Goal: Task Accomplishment & Management: Complete application form

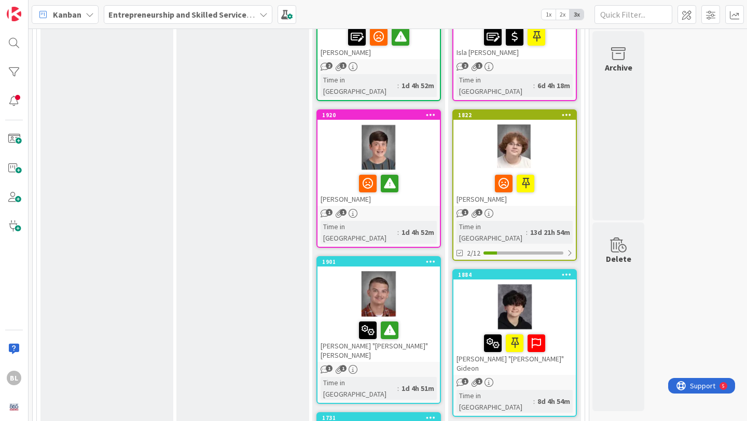
scroll to position [216, 0]
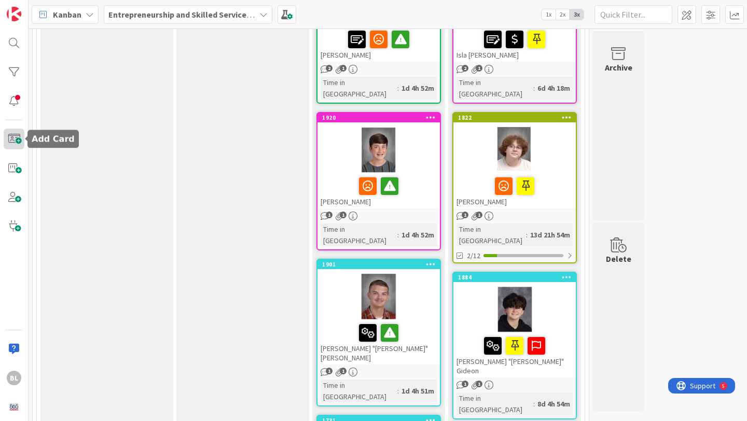
click at [15, 138] on span at bounding box center [14, 139] width 21 height 21
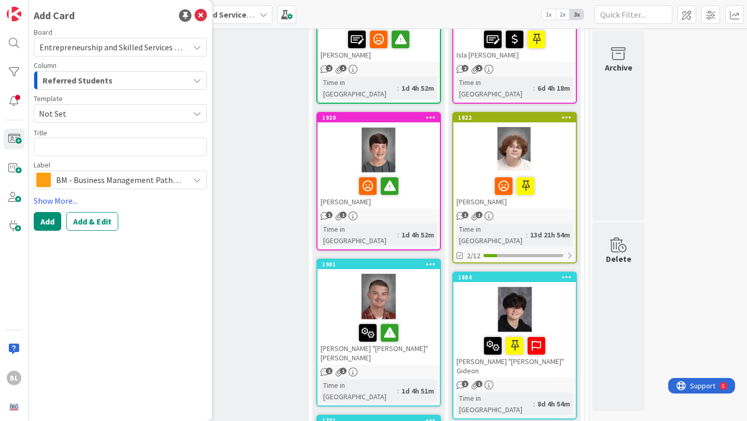
click at [67, 114] on span "Not Set" at bounding box center [110, 113] width 142 height 13
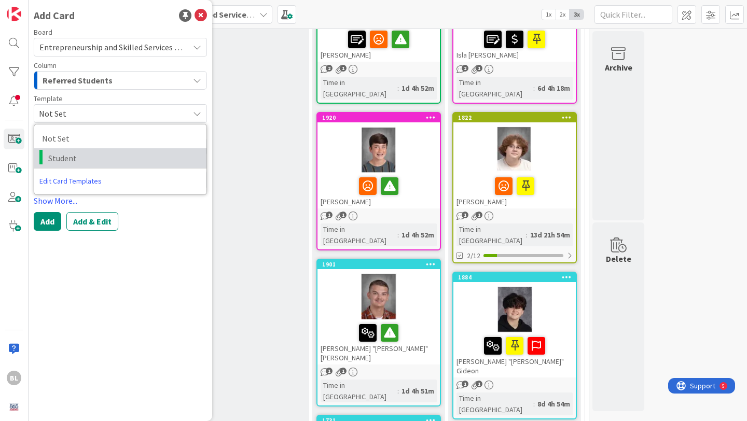
click at [61, 159] on span "Student" at bounding box center [123, 158] width 150 height 13
type textarea "x"
type textarea "Student"
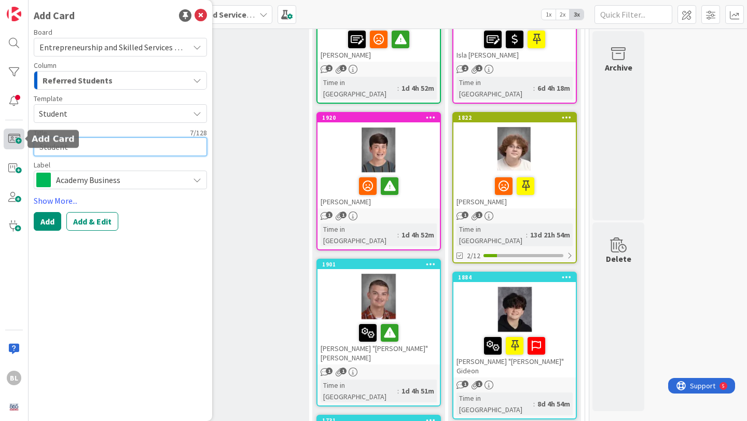
drag, startPoint x: 76, startPoint y: 148, endPoint x: 17, endPoint y: 144, distance: 59.3
click at [17, 144] on div "BL Add Card Board Entrepreneurship and Skilled Services Interventions - [DATE]-…" at bounding box center [14, 210] width 29 height 421
type textarea "x"
type textarea "W"
type textarea "x"
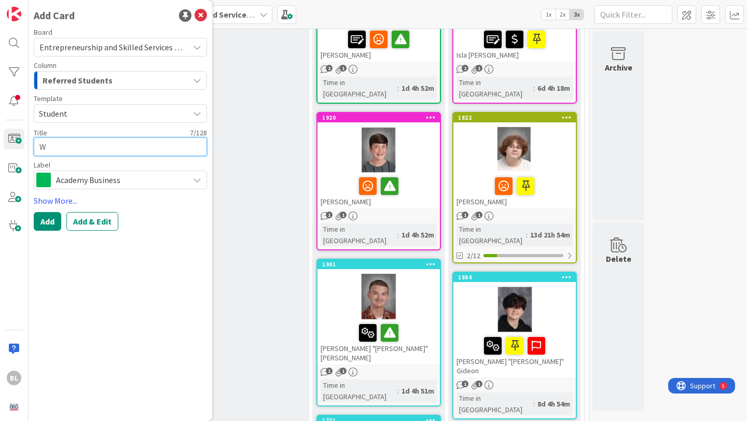
type textarea "Wi"
type textarea "x"
type textarea "Wil"
type textarea "x"
type textarea "Will"
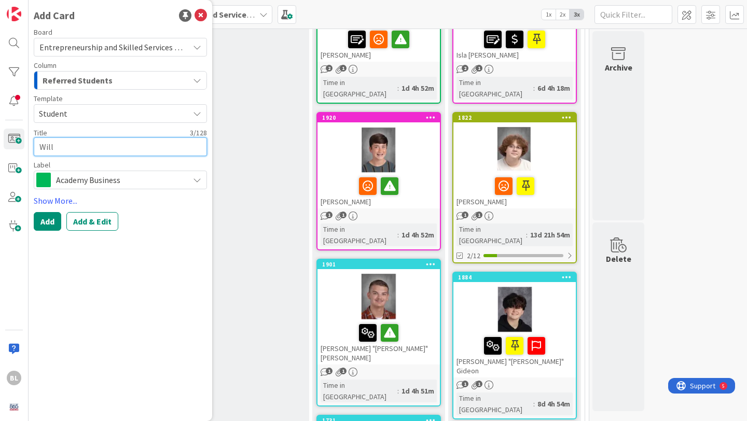
type textarea "x"
type textarea "[PERSON_NAME]"
type textarea "x"
type textarea "[PERSON_NAME]"
type textarea "x"
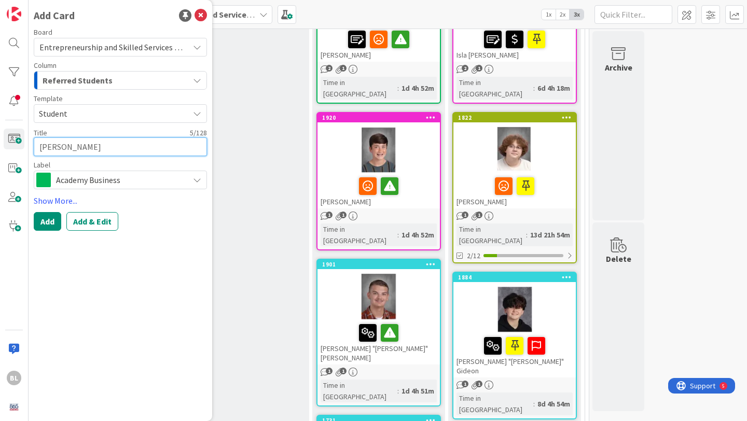
type textarea "[PERSON_NAME]"
type textarea "x"
type textarea "[PERSON_NAME]"
type textarea "x"
type textarea "[PERSON_NAME]"
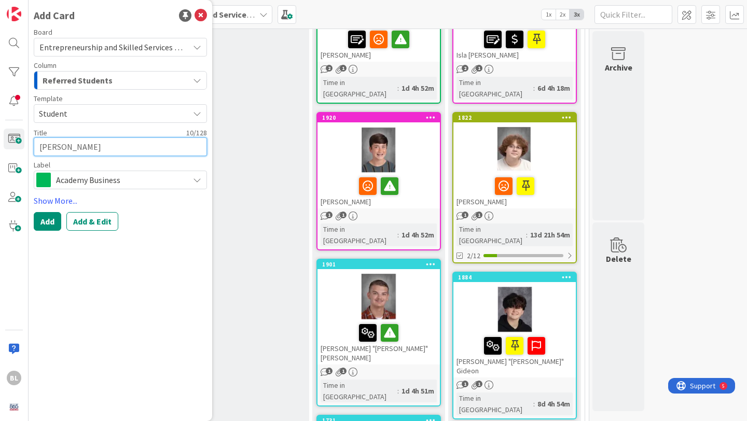
type textarea "x"
type textarea "[PERSON_NAME]"
type textarea "x"
type textarea "[PERSON_NAME]"
type textarea "x"
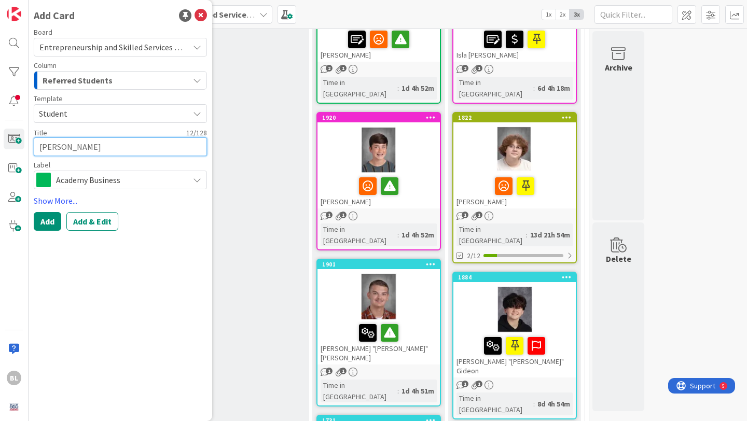
type textarea "[PERSON_NAME]"
type textarea "x"
type textarea "[PERSON_NAME]"
type textarea "x"
type textarea "[PERSON_NAME]"
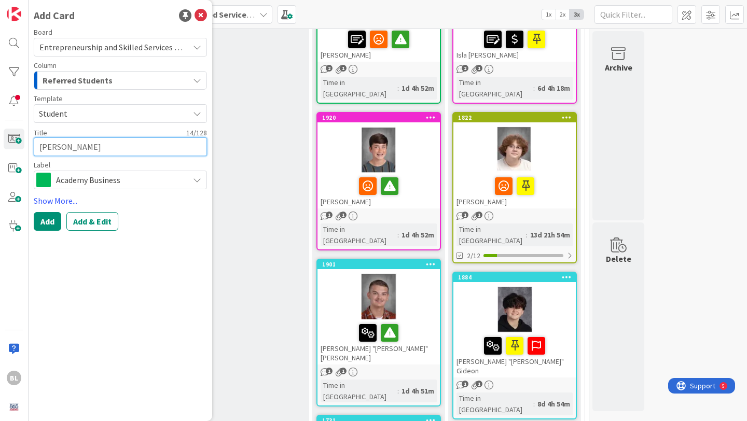
type textarea "x"
type textarea "[PERSON_NAME]"
click at [192, 179] on div "Academy Business" at bounding box center [120, 180] width 173 height 19
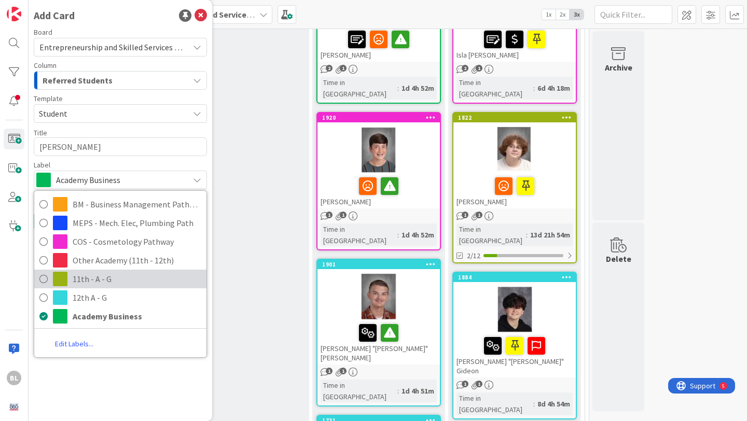
click at [61, 279] on span at bounding box center [60, 279] width 15 height 15
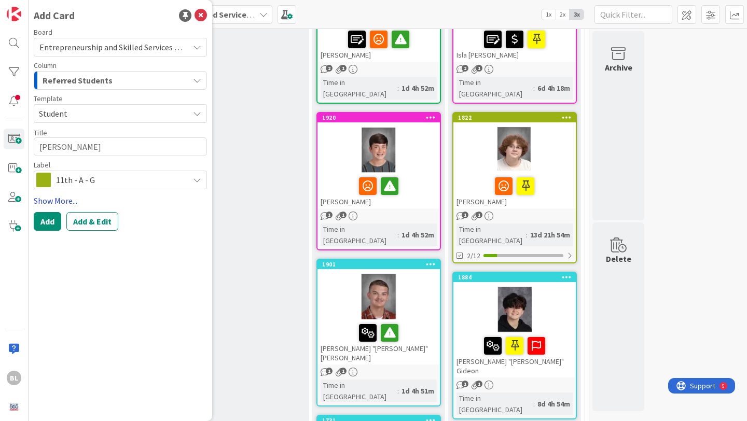
click at [56, 199] on link "Show More..." at bounding box center [120, 201] width 173 height 12
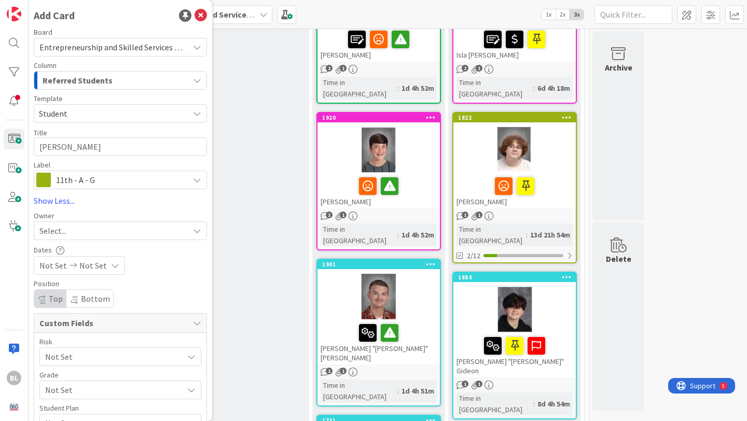
click at [114, 359] on span "Not Set" at bounding box center [111, 357] width 133 height 15
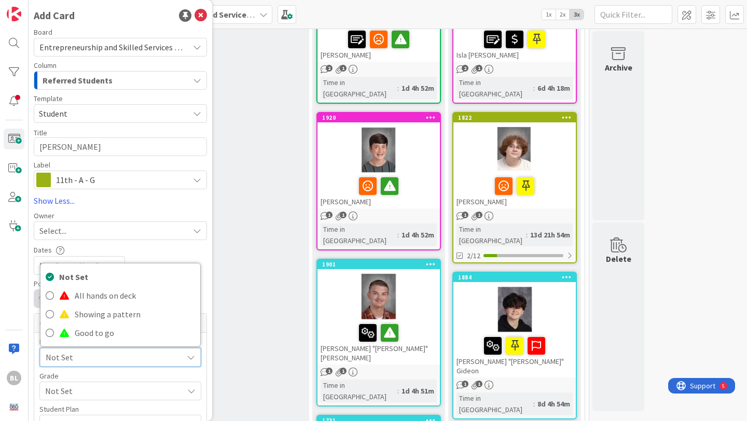
click at [112, 359] on span "Not Set" at bounding box center [112, 357] width 132 height 15
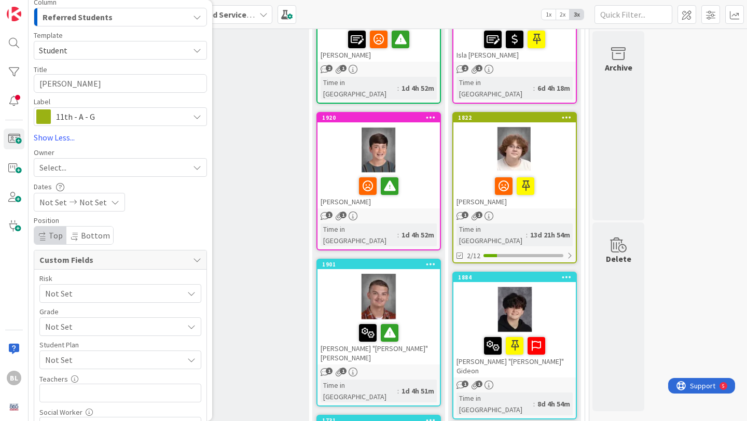
scroll to position [63, 0]
click at [138, 326] on span "Not Set" at bounding box center [111, 327] width 133 height 15
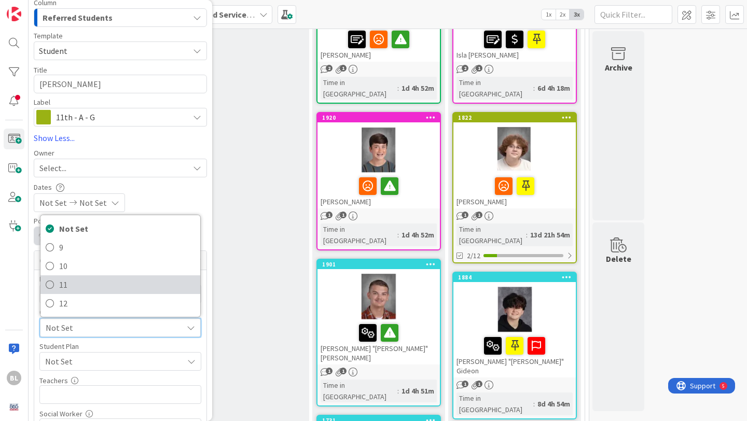
click at [60, 285] on span "11" at bounding box center [127, 285] width 136 height 16
type textarea "x"
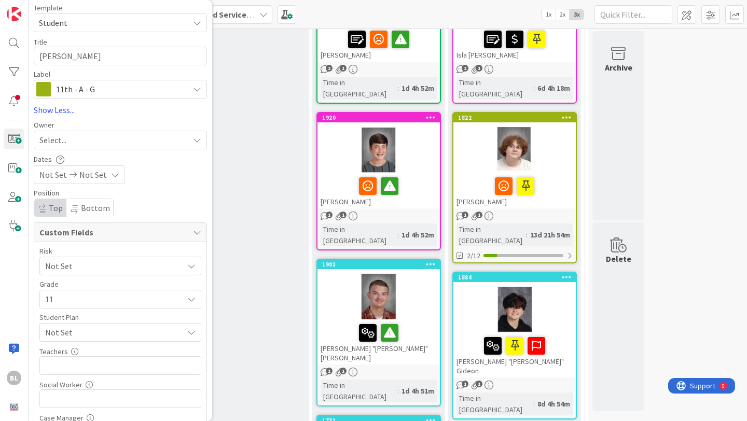
scroll to position [97, 0]
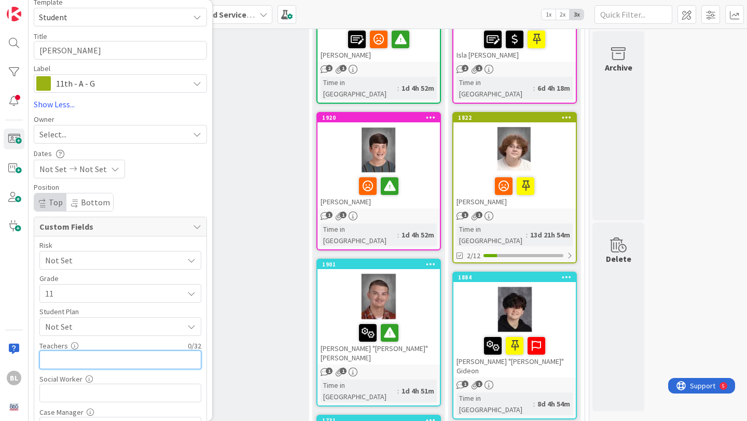
click at [88, 357] on input "text" at bounding box center [120, 360] width 162 height 19
type input "Geor"
type textarea "x"
type input "[PERSON_NAME]"
type textarea "x"
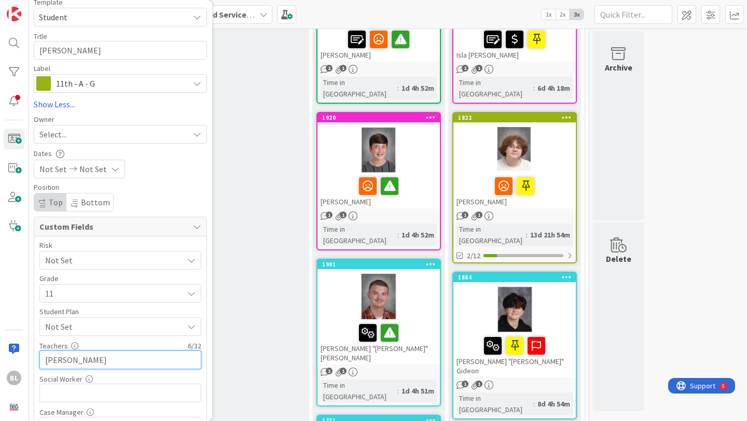
type input "[PERSON_NAME],"
type textarea "x"
type input "[PERSON_NAME],[PERSON_NAME]"
type textarea "x"
type input "[PERSON_NAME],doc"
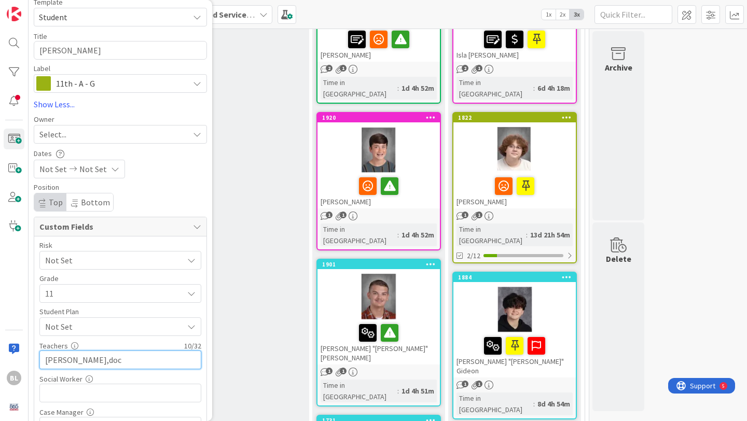
type textarea "x"
type input "[PERSON_NAME],[PERSON_NAME],"
type textarea "x"
type input "[PERSON_NAME],[PERSON_NAME],[PERSON_NAME]"
type textarea "x"
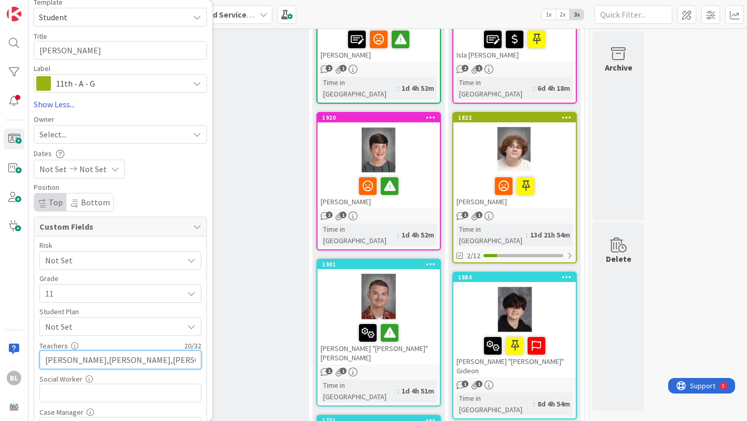
type input "[PERSON_NAME],[PERSON_NAME],[PERSON_NAME],"
type textarea "x"
type input "[PERSON_NAME],[PERSON_NAME],[PERSON_NAME],[PERSON_NAME]"
type textarea "x"
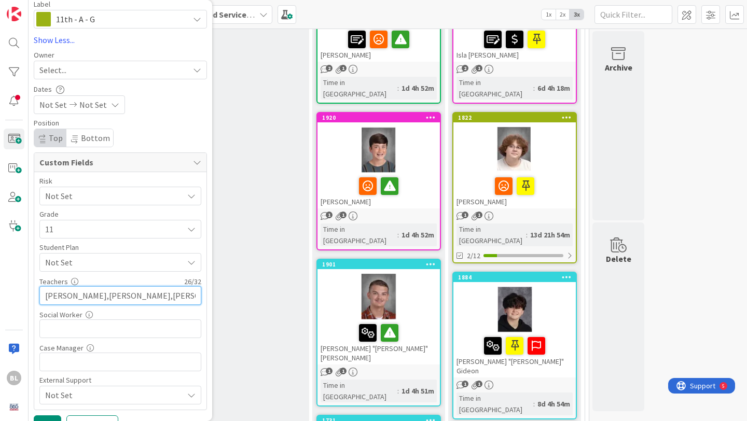
scroll to position [182, 0]
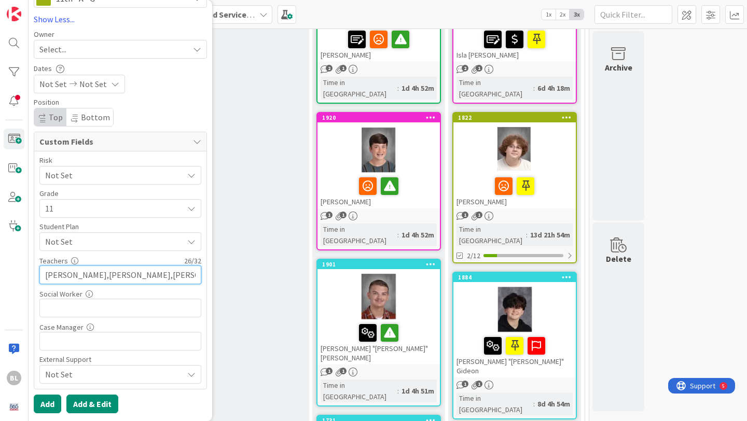
type input "[PERSON_NAME],[PERSON_NAME],[PERSON_NAME],[PERSON_NAME]"
click at [86, 402] on button "Add & Edit" at bounding box center [92, 404] width 52 height 19
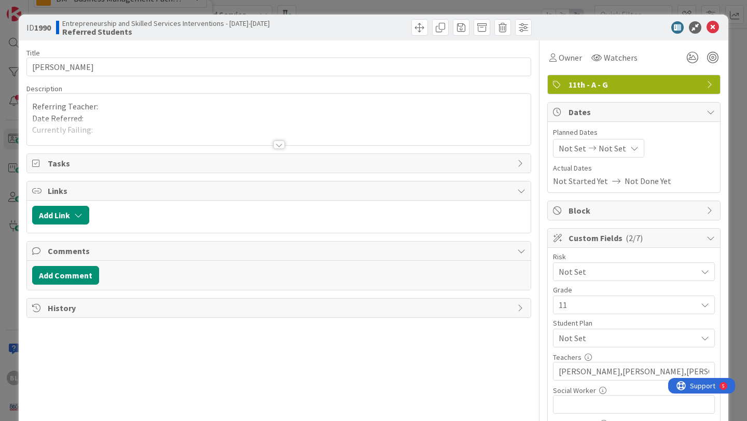
click at [276, 148] on div at bounding box center [278, 145] width 11 height 8
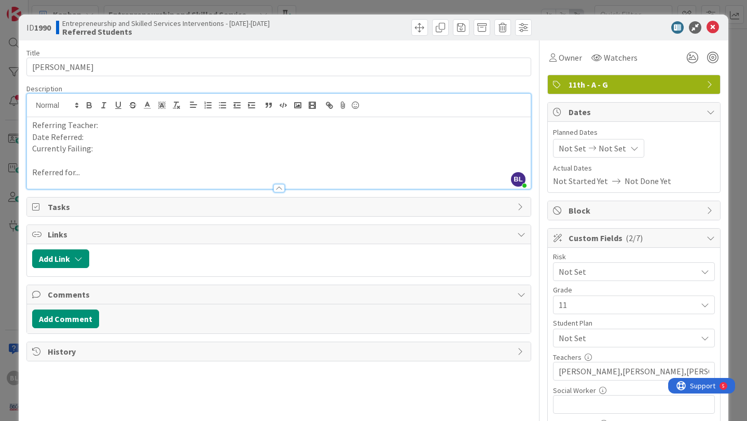
click at [116, 131] on p "Date Referred:" at bounding box center [279, 137] width 494 height 12
click at [112, 124] on p "Referring Teacher:" at bounding box center [279, 125] width 494 height 12
click at [93, 137] on p "Date Referred:" at bounding box center [279, 137] width 494 height 12
click at [101, 150] on p "Currently Failing:" at bounding box center [279, 149] width 494 height 12
click at [86, 174] on p "Referred for..." at bounding box center [279, 173] width 494 height 12
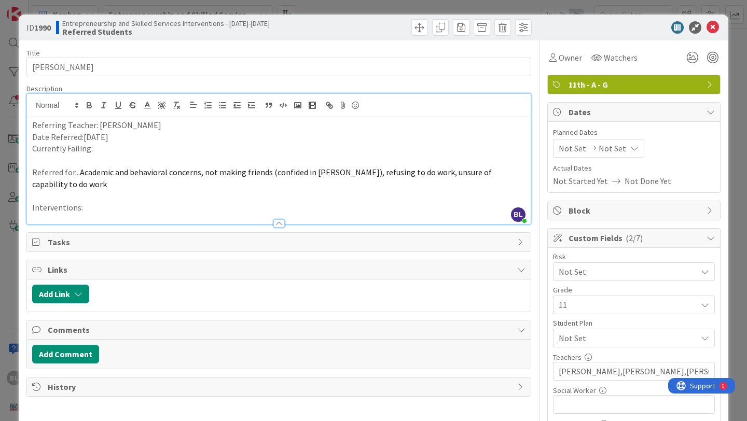
drag, startPoint x: 89, startPoint y: 209, endPoint x: 102, endPoint y: 138, distance: 72.8
click at [89, 208] on p "Interventions:" at bounding box center [279, 208] width 494 height 12
click at [97, 148] on p "Currently Failing:" at bounding box center [279, 149] width 494 height 12
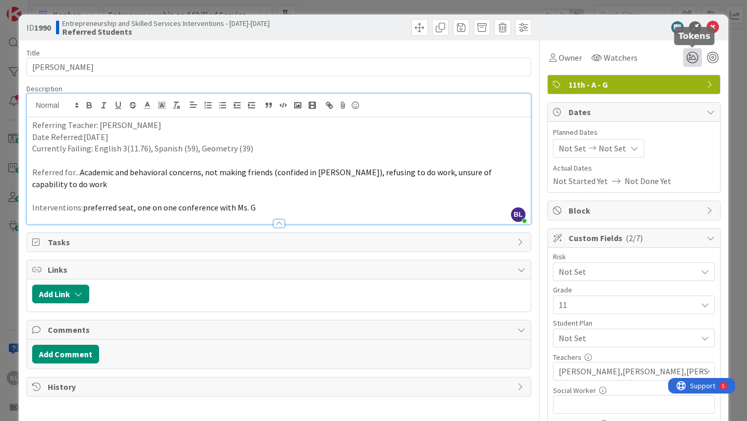
click at [693, 58] on icon at bounding box center [692, 57] width 19 height 19
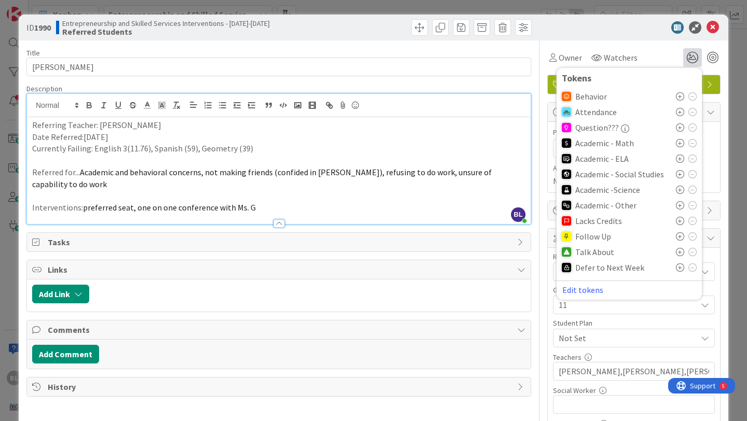
click at [681, 145] on icon at bounding box center [680, 143] width 8 height 8
click at [680, 158] on icon at bounding box center [680, 162] width 8 height 8
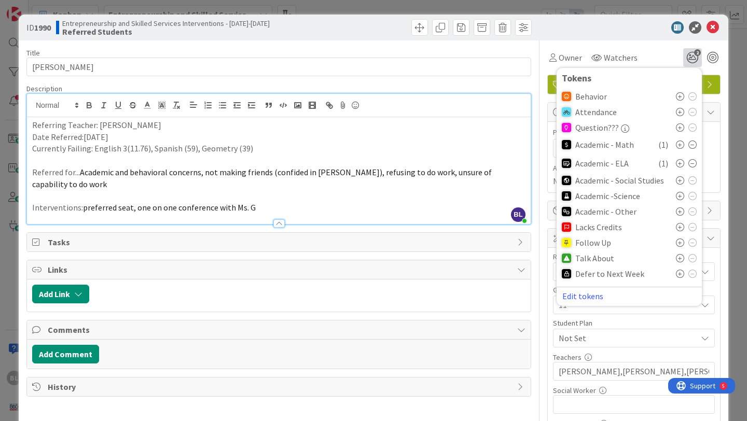
click at [680, 213] on icon at bounding box center [680, 212] width 8 height 8
click at [680, 262] on icon at bounding box center [680, 261] width 8 height 8
click at [680, 95] on icon at bounding box center [680, 96] width 8 height 8
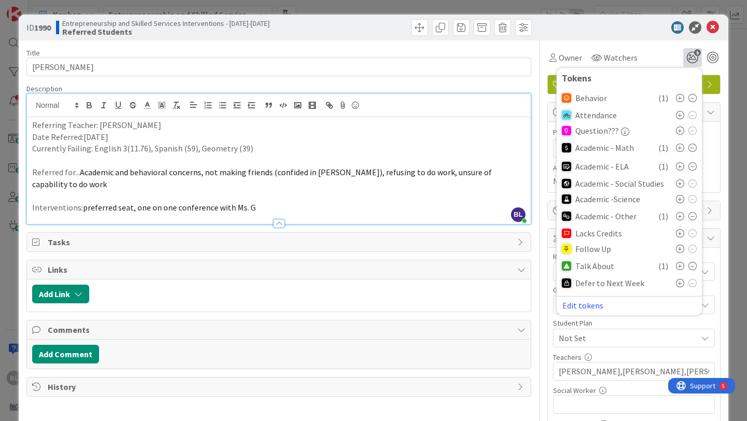
click at [680, 112] on icon at bounding box center [680, 115] width 8 height 8
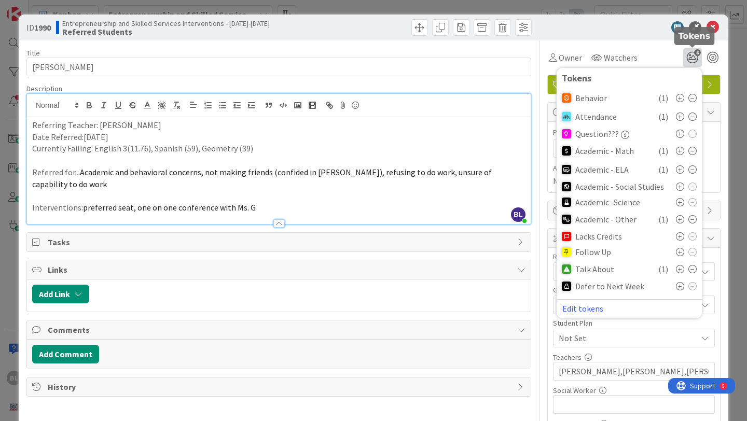
click at [693, 58] on icon "6" at bounding box center [692, 57] width 19 height 19
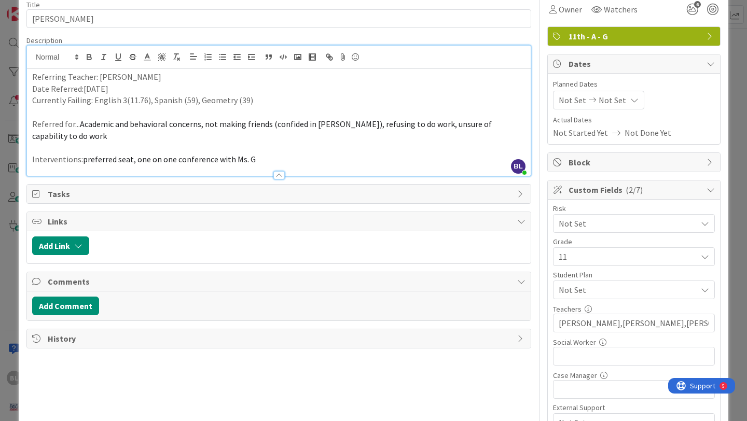
scroll to position [49, 0]
click at [669, 220] on span "Not Set" at bounding box center [625, 223] width 133 height 15
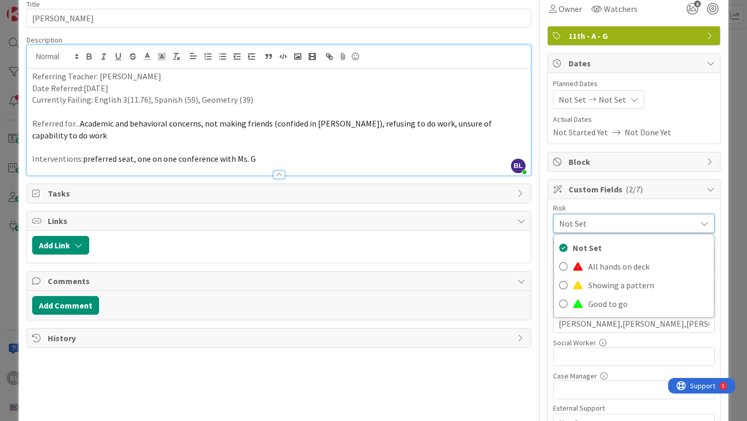
click at [669, 221] on span "Not Set" at bounding box center [625, 223] width 132 height 15
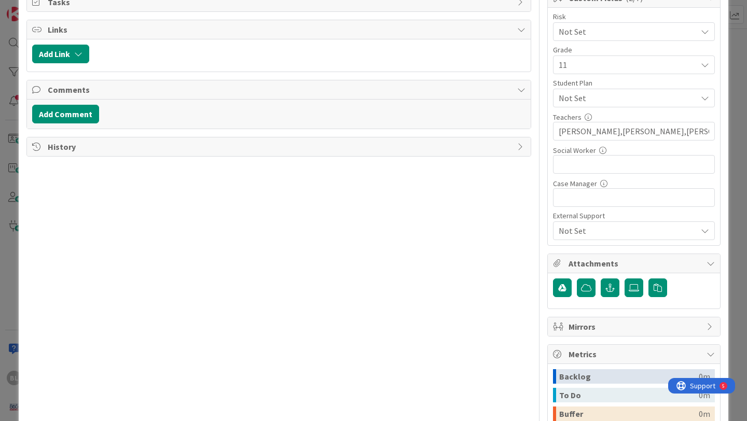
scroll to position [248, 0]
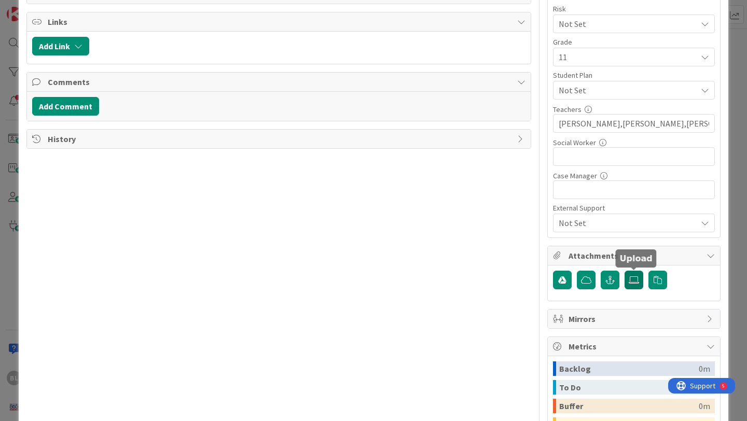
click at [634, 284] on label at bounding box center [634, 280] width 19 height 19
click at [625, 271] on input "file" at bounding box center [625, 271] width 0 height 0
click at [636, 281] on icon at bounding box center [634, 280] width 10 height 8
click at [625, 271] on input "file" at bounding box center [625, 271] width 0 height 0
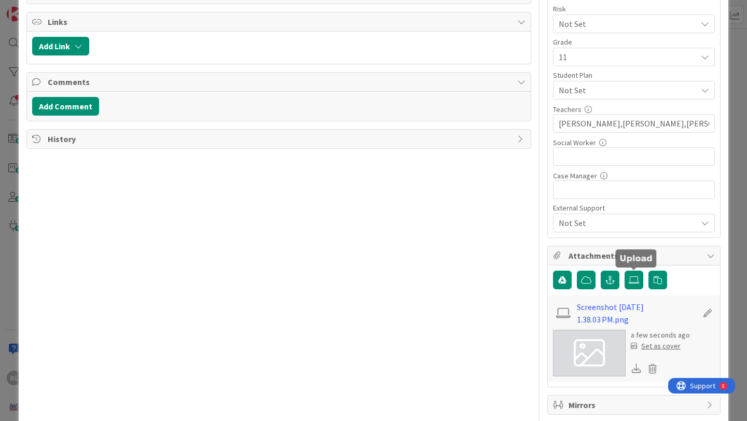
click at [655, 347] on div "Set as cover" at bounding box center [656, 346] width 50 height 11
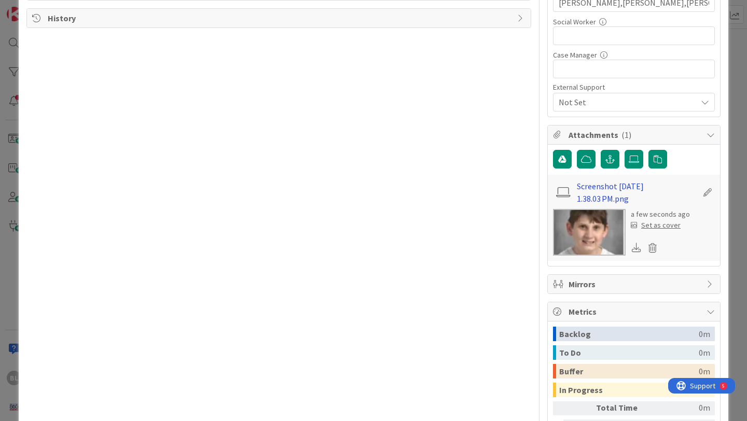
scroll to position [0, 0]
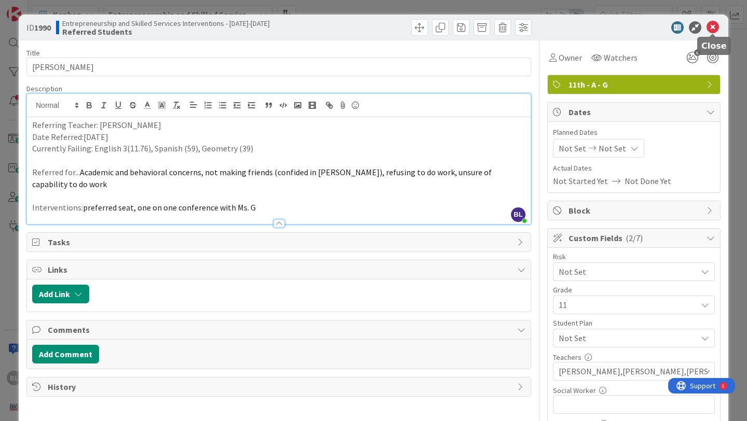
click at [714, 27] on icon at bounding box center [713, 27] width 12 height 12
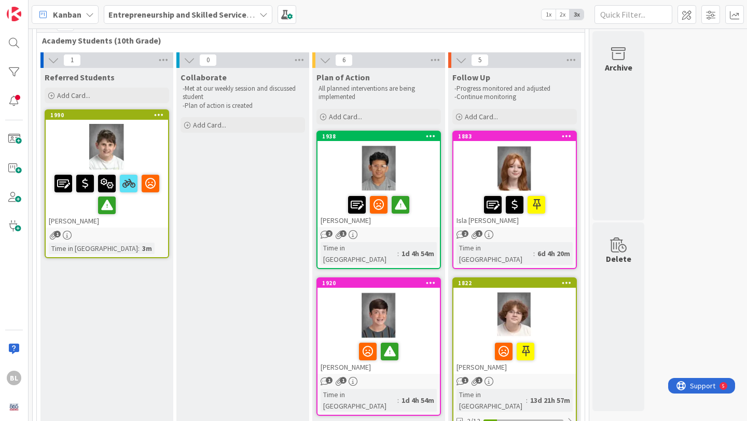
scroll to position [49, 0]
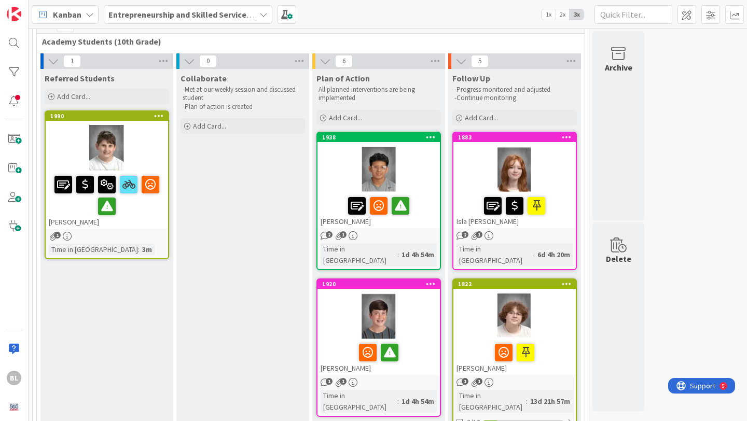
click at [134, 124] on div "1990 [PERSON_NAME]" at bounding box center [107, 170] width 122 height 117
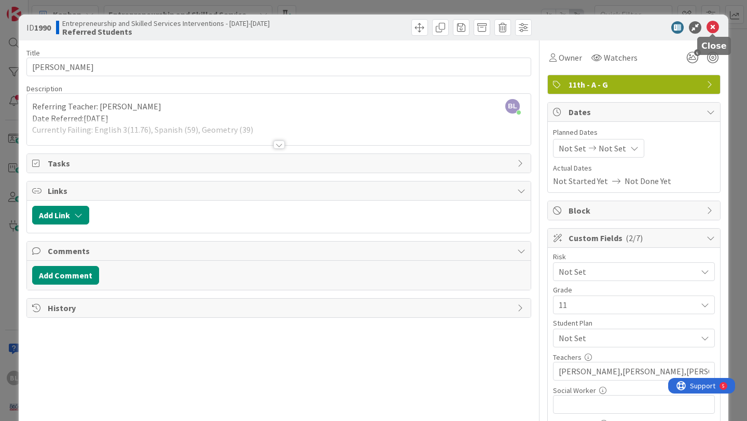
click at [714, 25] on icon at bounding box center [713, 27] width 12 height 12
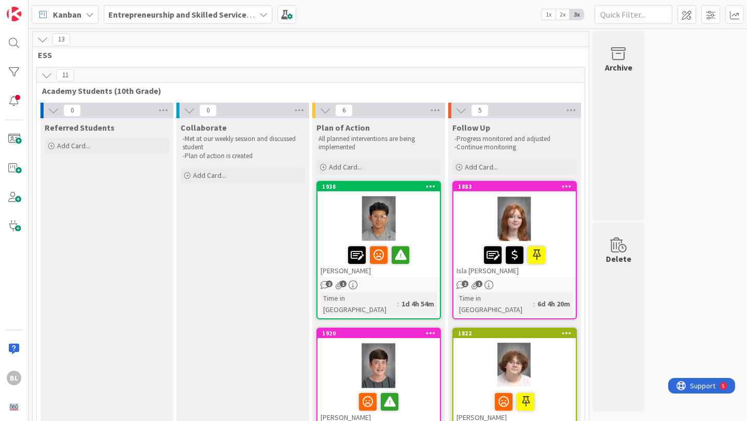
drag, startPoint x: 136, startPoint y: 118, endPoint x: 246, endPoint y: 1, distance: 160.5
